Goal: Information Seeking & Learning: Understand process/instructions

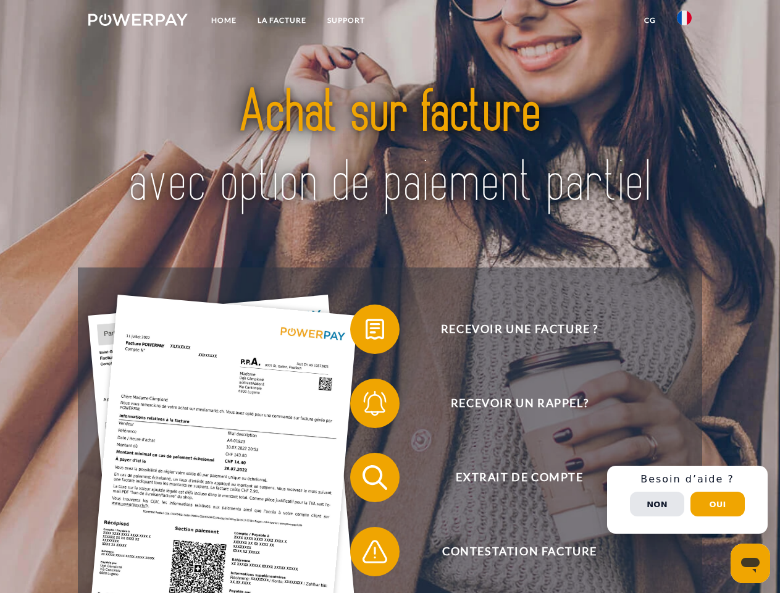
click at [138, 22] on img at bounding box center [137, 20] width 99 height 12
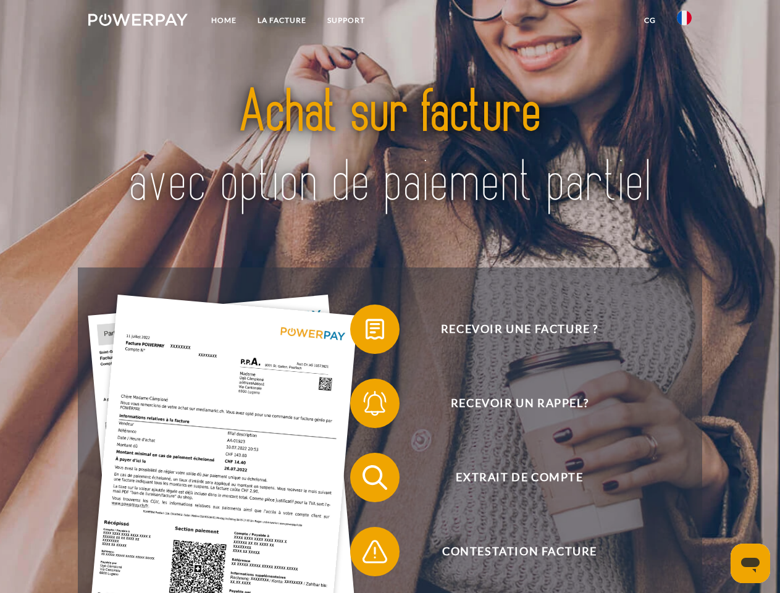
click at [684, 22] on img at bounding box center [684, 17] width 15 height 15
click at [650, 20] on link "CG" at bounding box center [650, 20] width 33 height 22
click at [366, 332] on span at bounding box center [356, 329] width 62 height 62
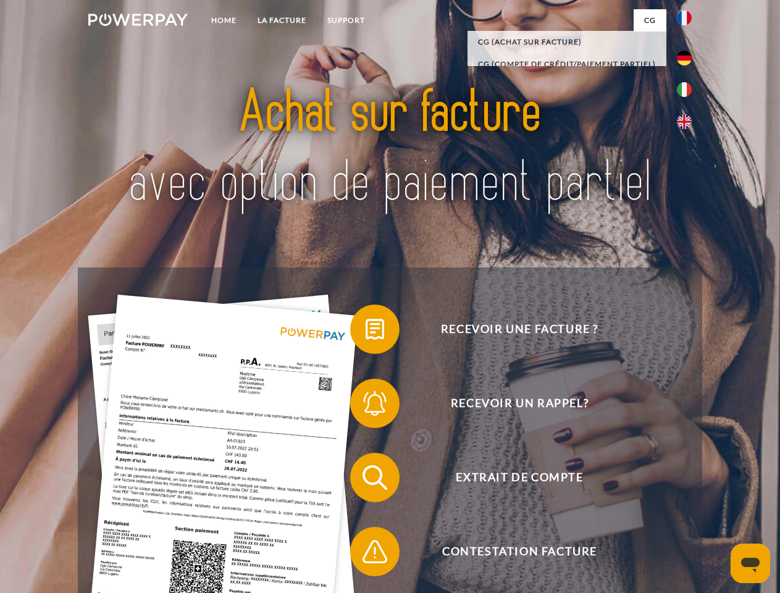
click at [366, 406] on span at bounding box center [356, 403] width 62 height 62
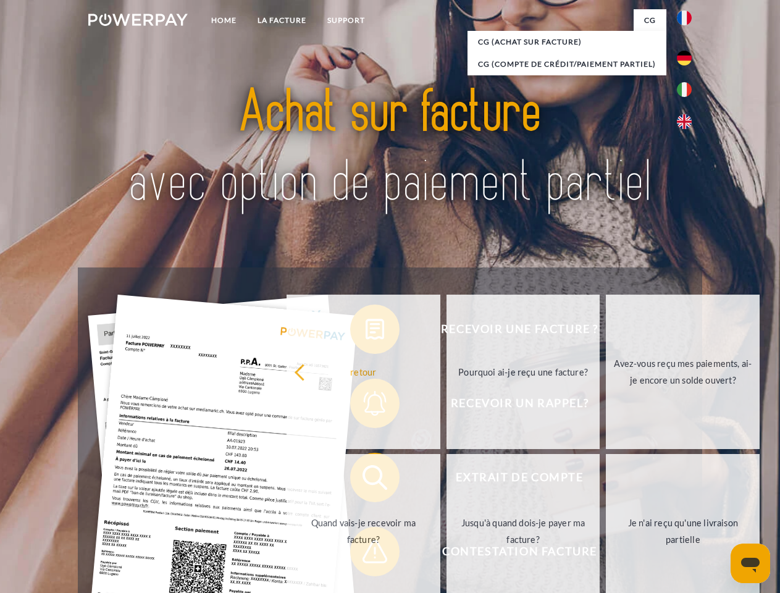
click at [446, 480] on link "Jusqu'à quand dois-je payer ma facture?" at bounding box center [523, 531] width 154 height 154
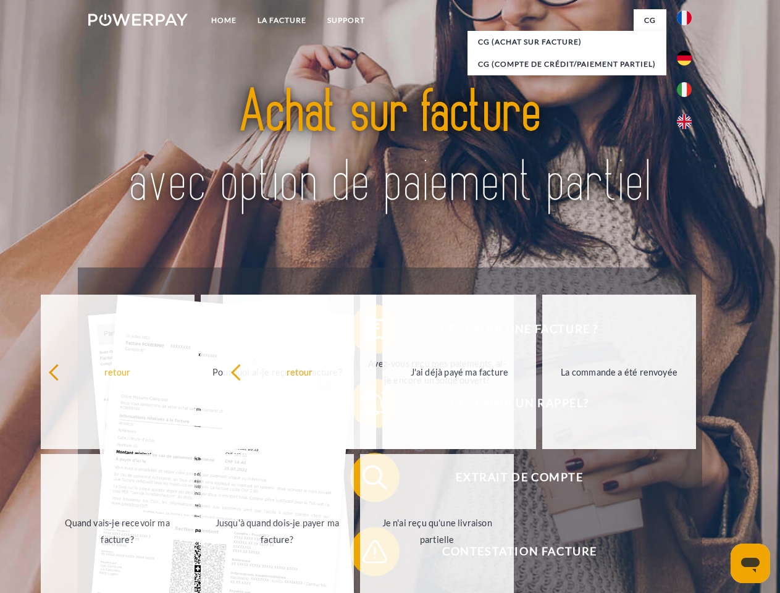
click at [366, 554] on span at bounding box center [356, 552] width 62 height 62
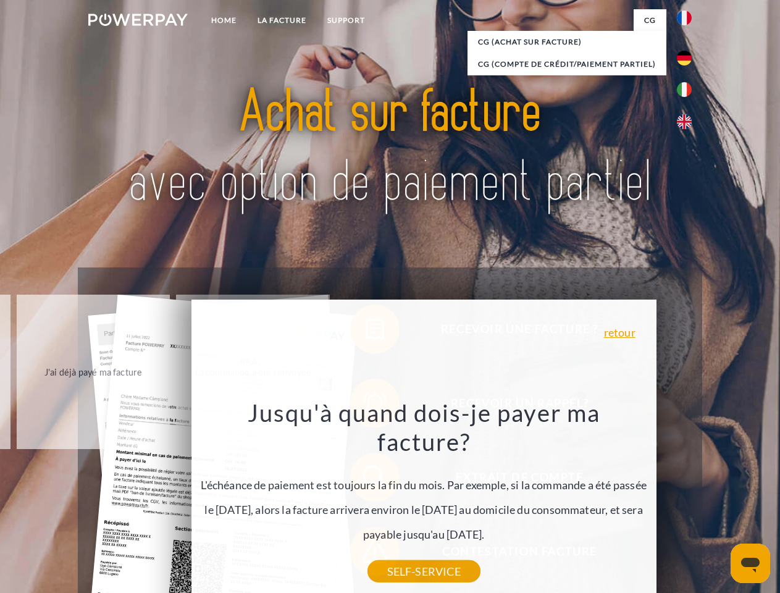
click at [687, 500] on div "Recevoir une facture ? Recevoir un rappel? Extrait de compte retour" at bounding box center [390, 514] width 624 height 494
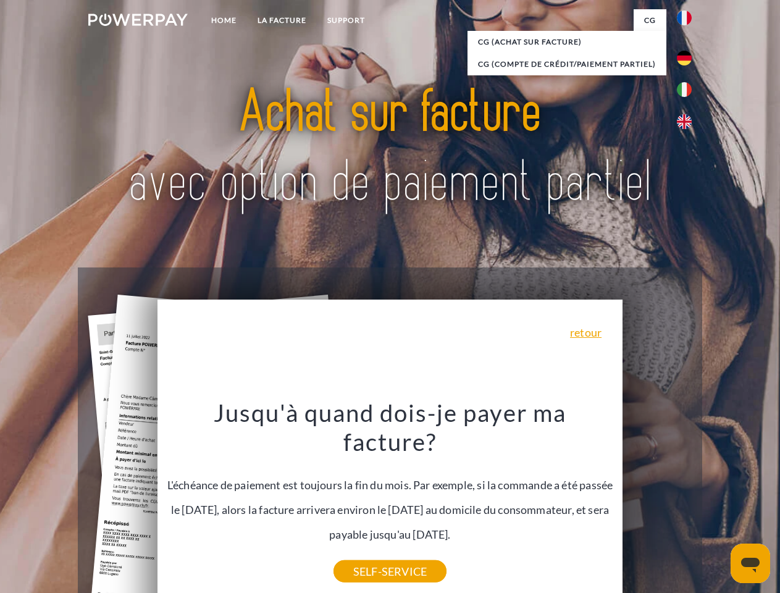
click at [657, 502] on span "Extrait de compte" at bounding box center [519, 477] width 303 height 49
click at [718, 504] on header "Home LA FACTURE Support" at bounding box center [390, 426] width 780 height 853
